Goal: Task Accomplishment & Management: Manage account settings

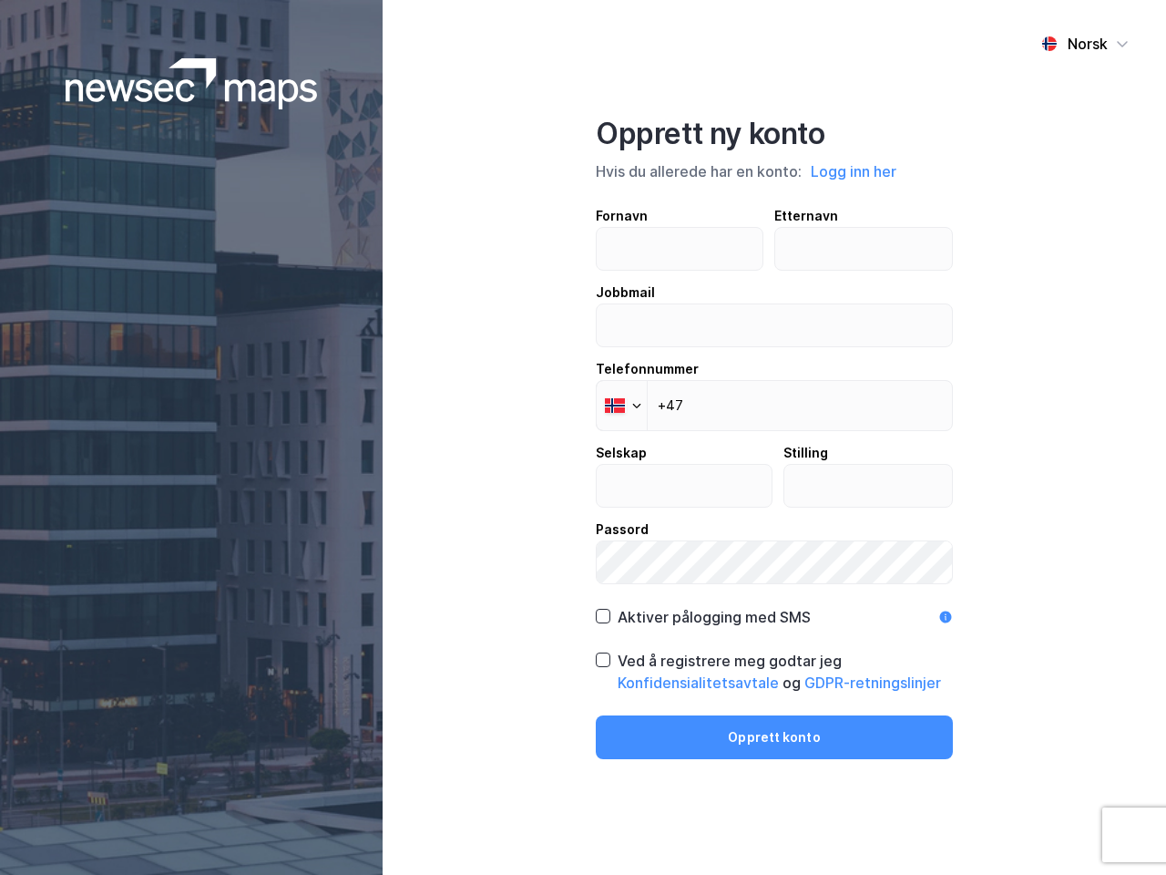
click at [583, 437] on div "Norsk Opprett ny konto Hvis du allerede har en konto: Logg inn her Fornavn Ette…" at bounding box center [775, 437] width 784 height 875
click at [191, 84] on img at bounding box center [192, 83] width 252 height 51
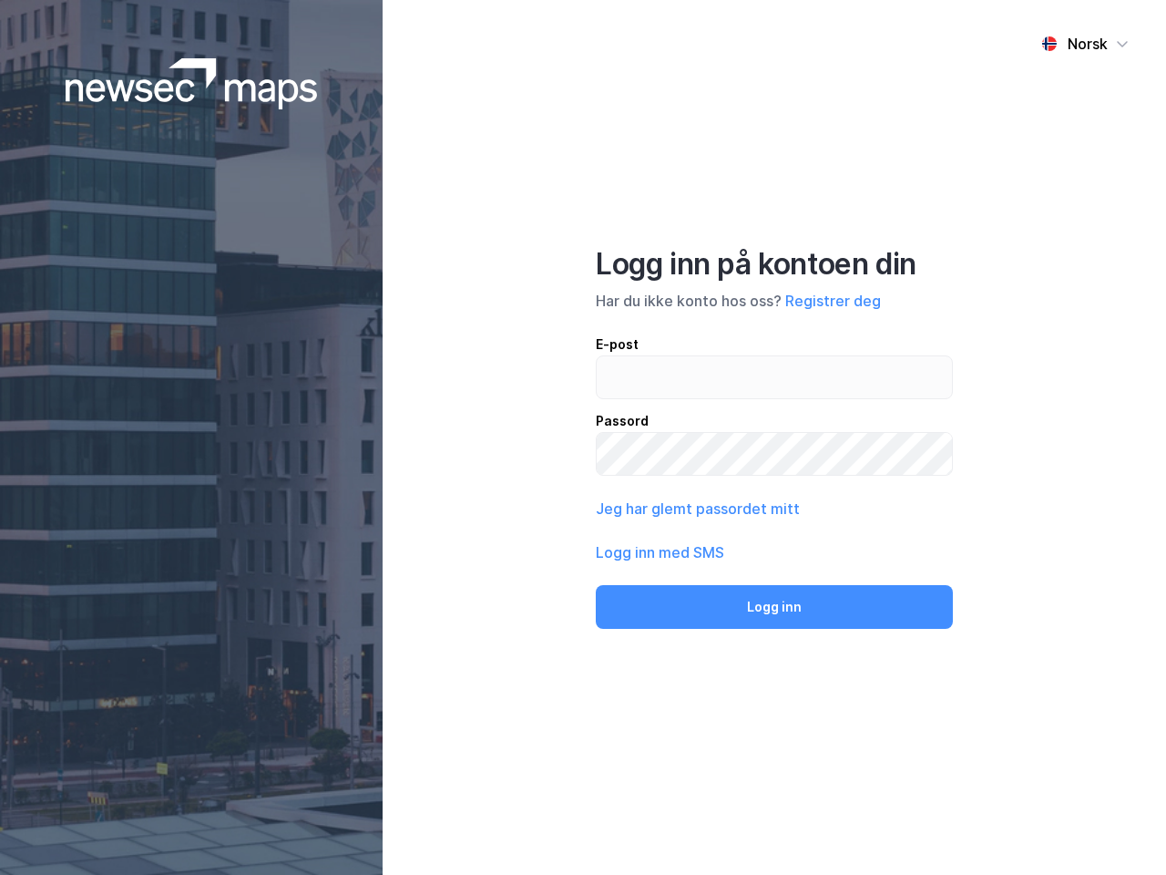
click at [1085, 44] on div "Norsk" at bounding box center [1088, 44] width 40 height 22
click at [855, 171] on div "Norsk Engelsk Norsk Logg inn på kontoen din Har du ikke konto hos oss? Registre…" at bounding box center [775, 437] width 784 height 875
click at [621, 406] on div "E-post Passord" at bounding box center [774, 405] width 357 height 142
click at [703, 617] on button "Logg inn" at bounding box center [774, 607] width 357 height 44
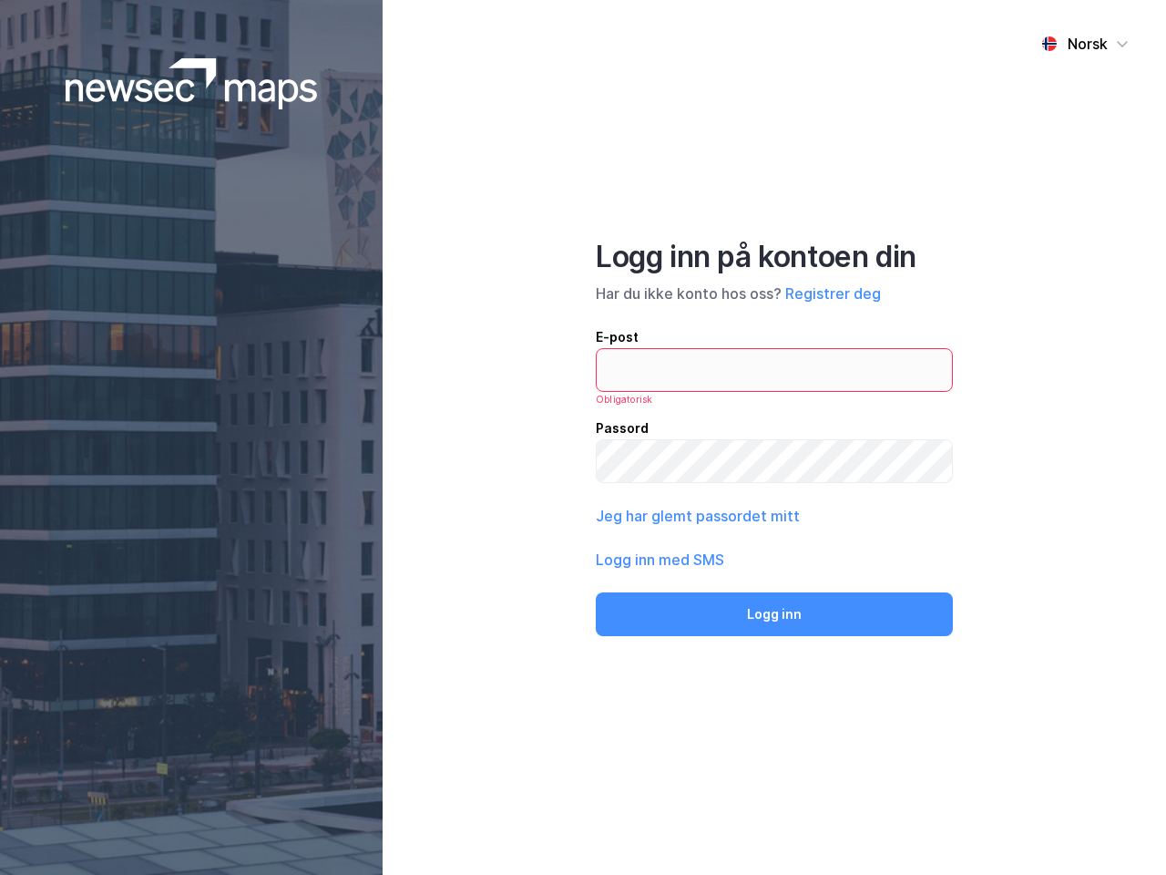
click at [775, 672] on div "Norsk Logg inn på kontoen din Har du ikke konto hos oss? Registrer deg E-post O…" at bounding box center [775, 437] width 784 height 875
click at [775, 737] on div "Norsk Logg inn på kontoen din Har du ikke konto hos oss? Registrer deg E-post O…" at bounding box center [775, 437] width 784 height 875
